Goal: Find specific page/section: Find specific page/section

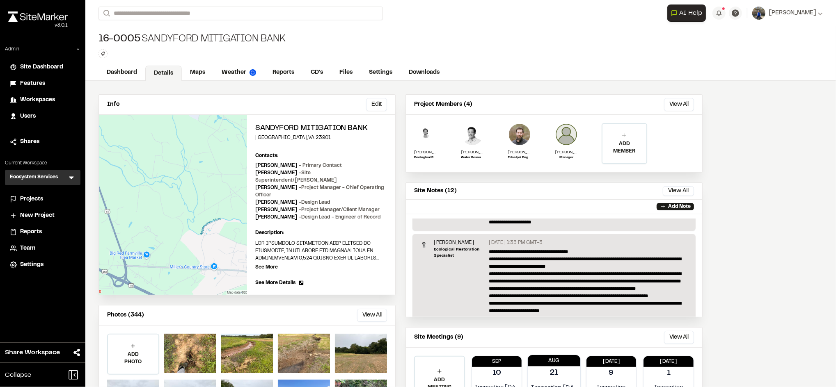
scroll to position [45, 0]
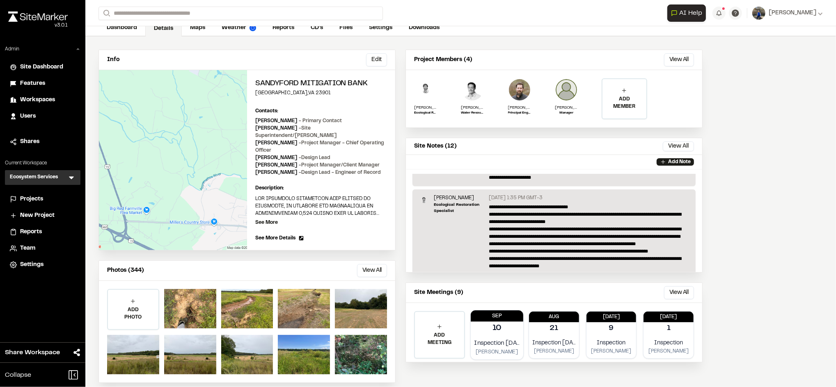
click at [495, 324] on p "10" at bounding box center [496, 328] width 9 height 11
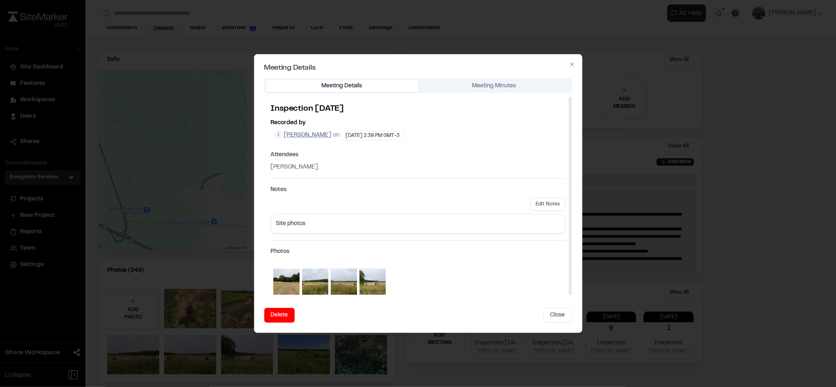
scroll to position [5, 0]
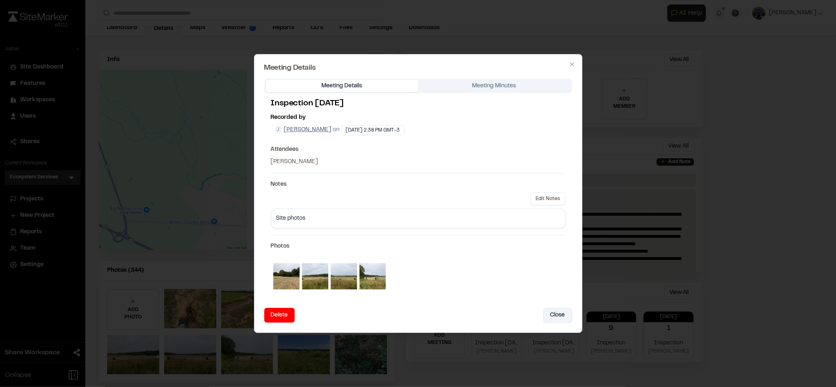
click at [556, 310] on button "Close" at bounding box center [557, 315] width 29 height 15
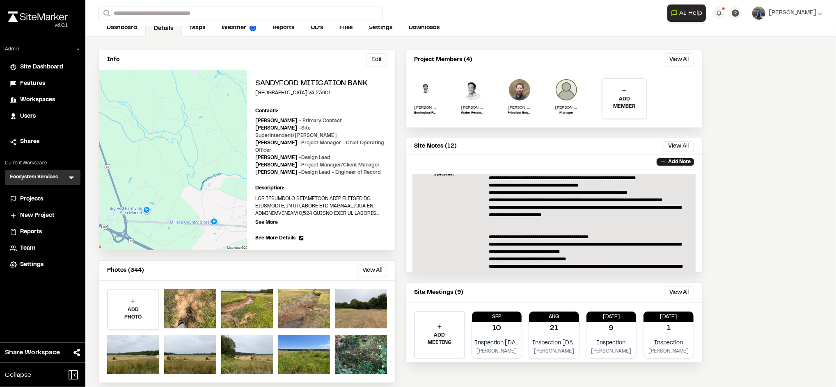
scroll to position [433, 0]
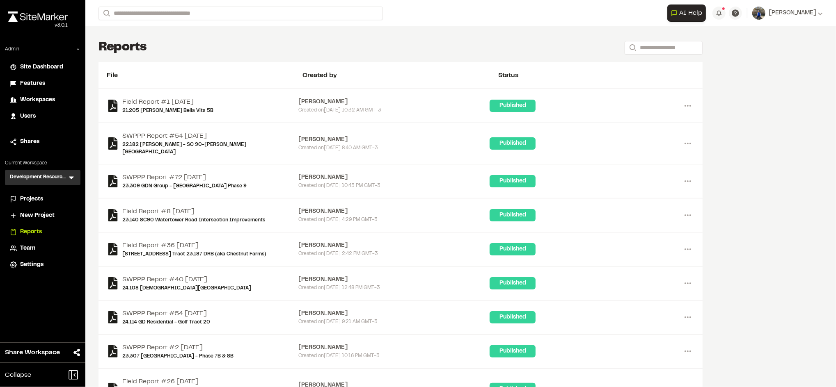
click at [42, 119] on div "Users" at bounding box center [47, 116] width 55 height 9
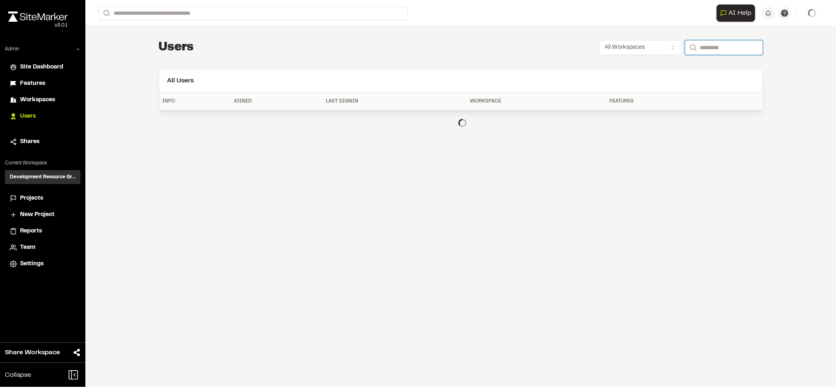
paste input "**********"
click at [700, 48] on input "Search" at bounding box center [724, 47] width 78 height 15
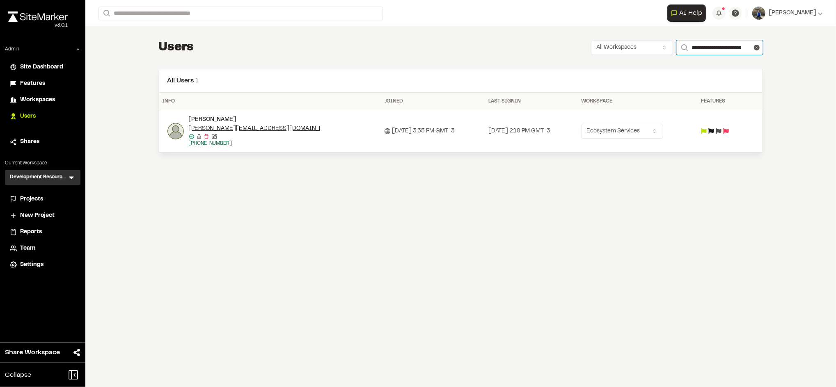
type input "**********"
click at [175, 135] on img at bounding box center [175, 131] width 16 height 16
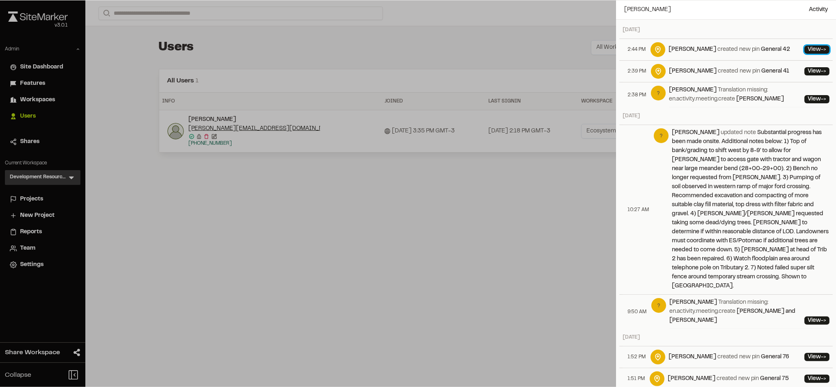
click at [804, 50] on link "View ->" at bounding box center [816, 50] width 25 height 8
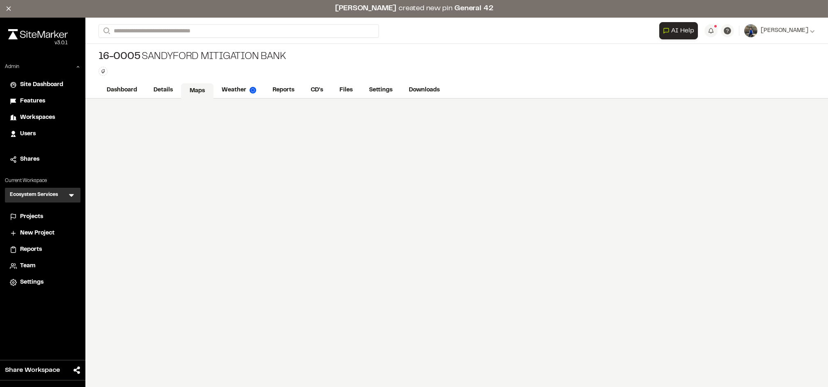
click at [190, 93] on link "Maps" at bounding box center [197, 91] width 32 height 16
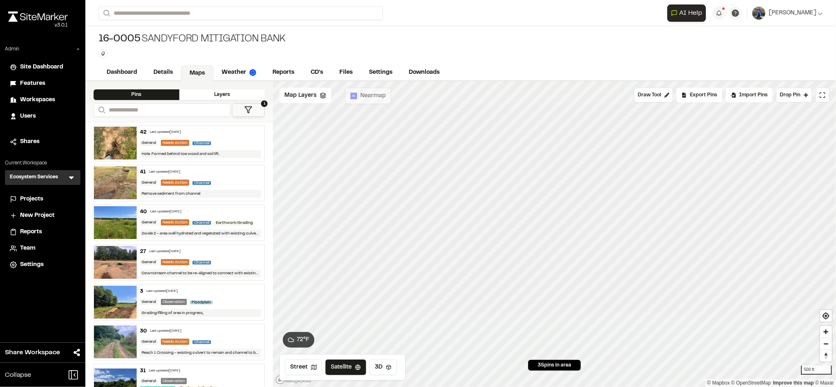
click at [226, 140] on div "General Needs Action Channel" at bounding box center [200, 143] width 121 height 7
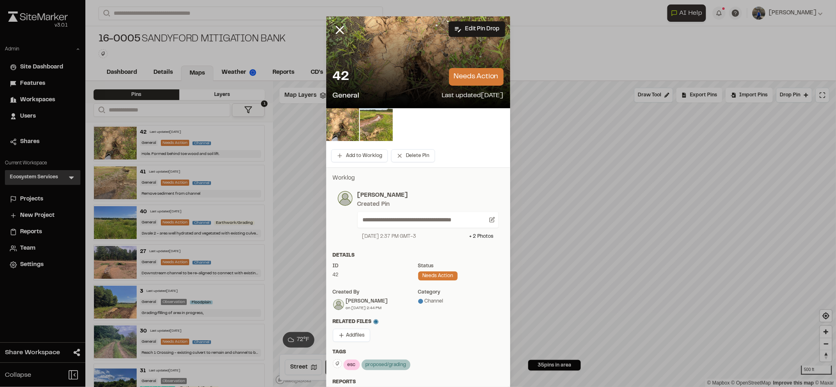
click at [220, 185] on div "General Needs Action Channel" at bounding box center [200, 182] width 121 height 7
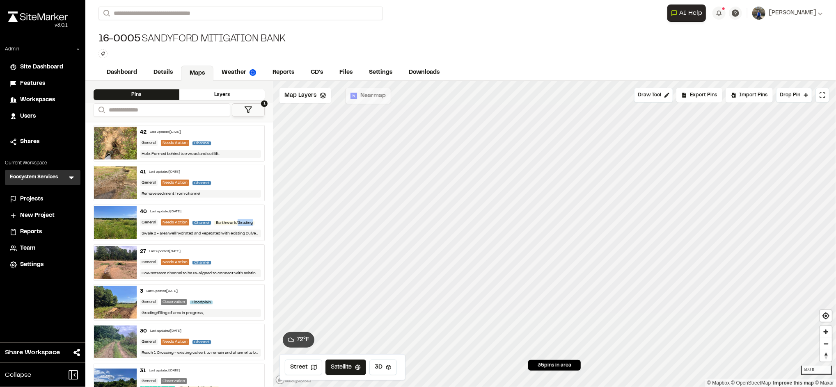
click at [214, 225] on span "Earthwork/Grading" at bounding box center [234, 223] width 40 height 4
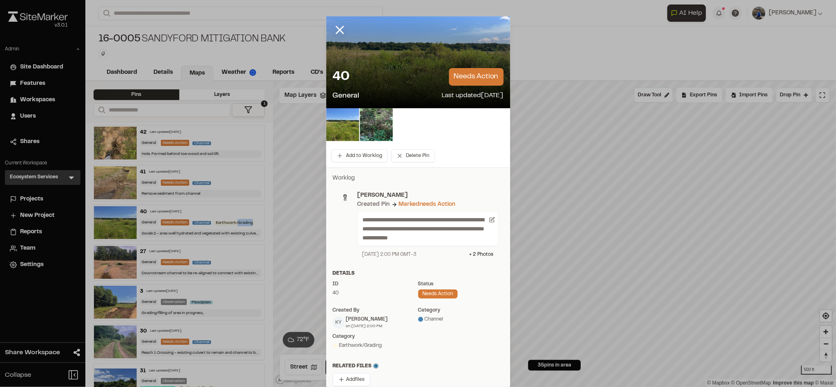
drag, startPoint x: 182, startPoint y: 230, endPoint x: 202, endPoint y: 266, distance: 41.3
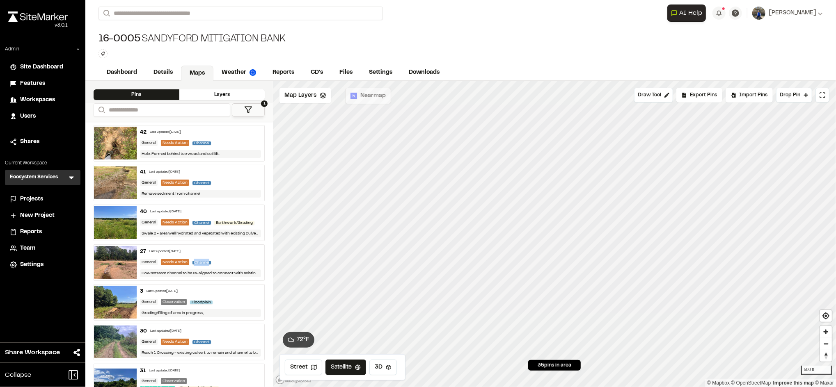
click at [202, 266] on div "Channel" at bounding box center [203, 262] width 22 height 7
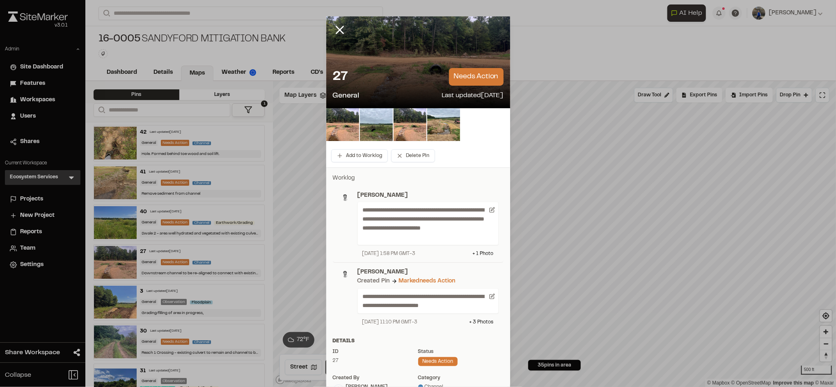
drag, startPoint x: 202, startPoint y: 266, endPoint x: 188, endPoint y: 180, distance: 86.9
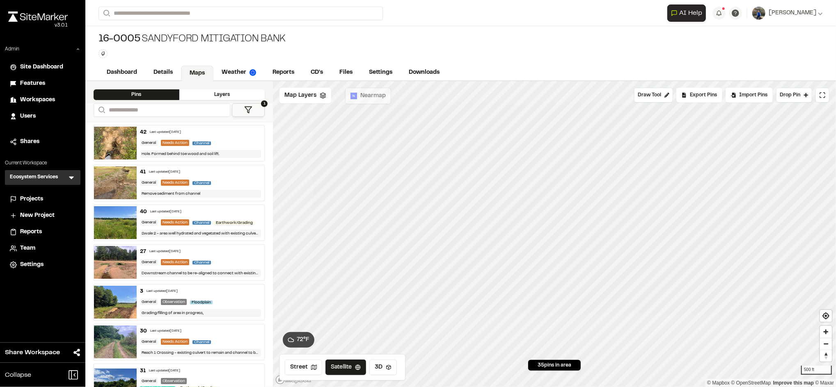
click at [214, 137] on div "42 Last updated Sep 10, 2025 General Needs Action Channel Hole. Formed behind t…" at bounding box center [201, 144] width 128 height 36
